Goal: Navigation & Orientation: Find specific page/section

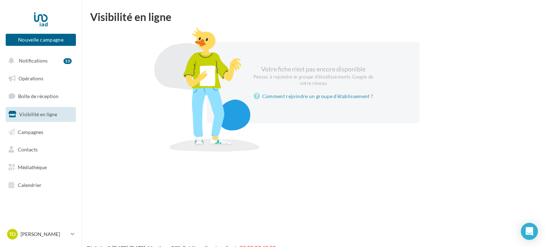
drag, startPoint x: 323, startPoint y: 79, endPoint x: 313, endPoint y: 81, distance: 9.8
click at [313, 81] on div "Pensez à rejoindre le groupe d'établissements Google de votre réseau" at bounding box center [313, 80] width 122 height 13
click at [300, 97] on link "Comment rejoindre un groupe d'établissement ?" at bounding box center [314, 96] width 120 height 9
click at [47, 60] on span "Notifications" at bounding box center [33, 61] width 29 height 6
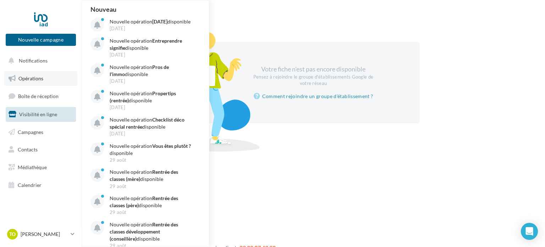
click at [54, 73] on link "Opérations" at bounding box center [40, 78] width 73 height 15
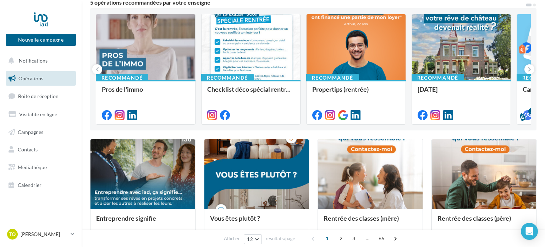
scroll to position [70, 0]
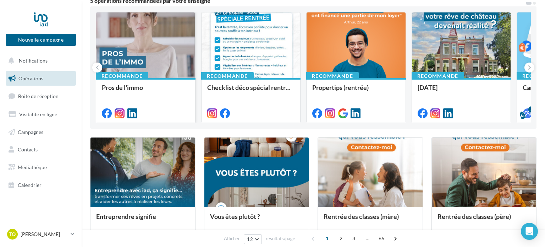
click at [135, 47] on div at bounding box center [145, 45] width 99 height 66
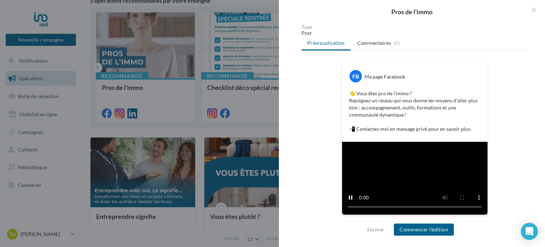
scroll to position [144, 0]
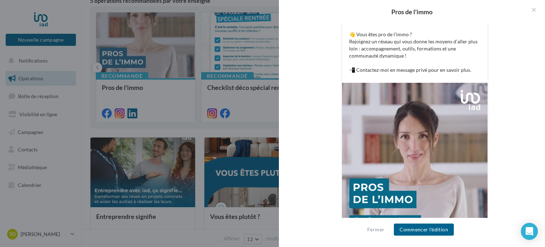
click at [202, 72] on div at bounding box center [272, 123] width 545 height 247
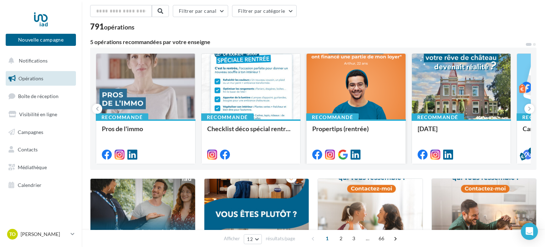
scroll to position [28, 0]
click at [531, 108] on button at bounding box center [530, 109] width 10 height 10
